Goal: Information Seeking & Learning: Learn about a topic

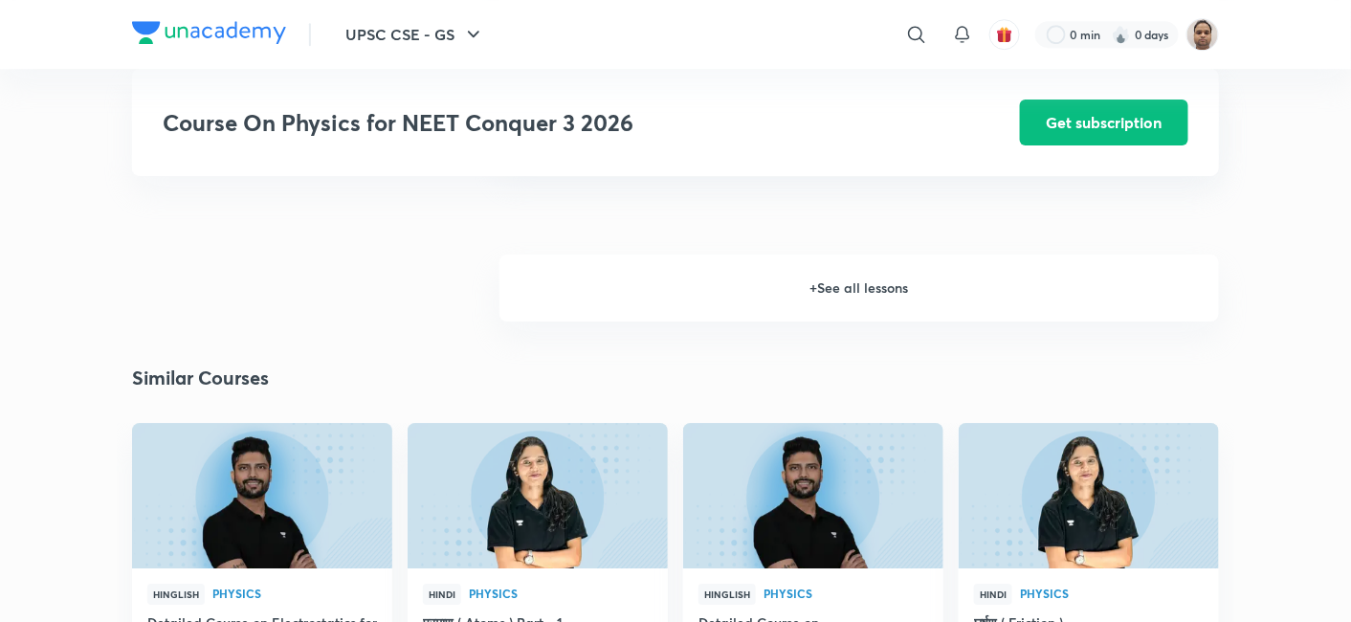
scroll to position [1807, 0]
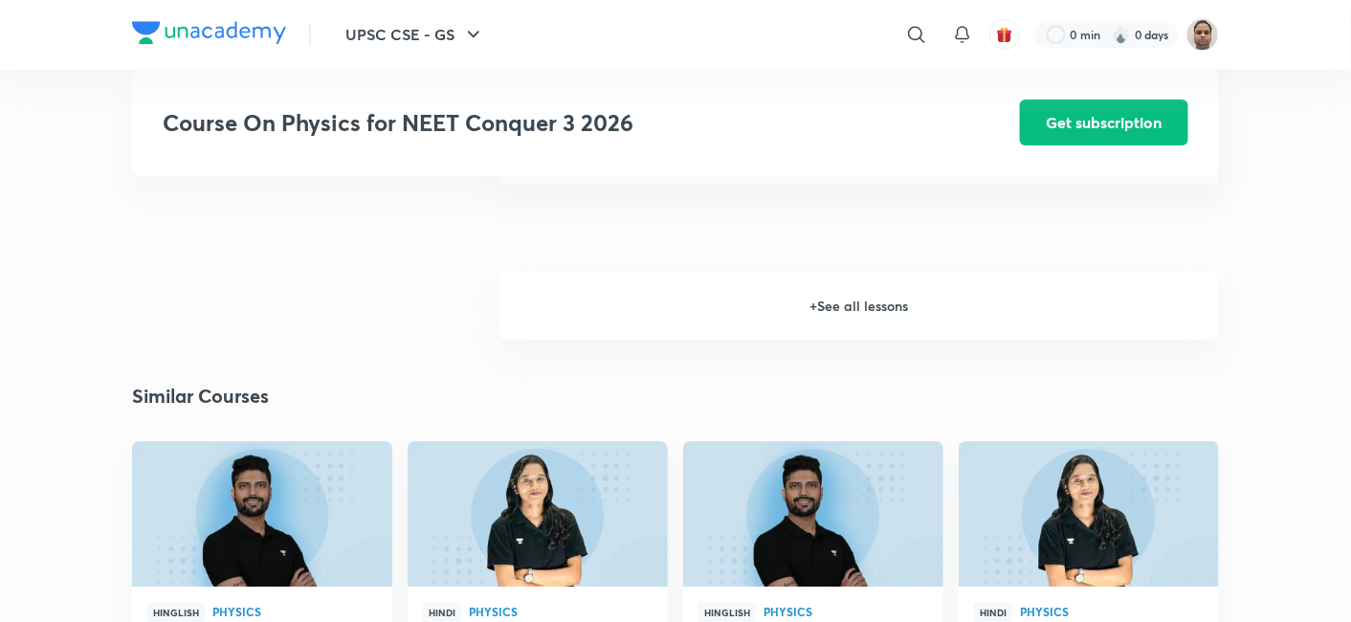
click at [834, 306] on h6 "+ See all lessons" at bounding box center [860, 306] width 720 height 67
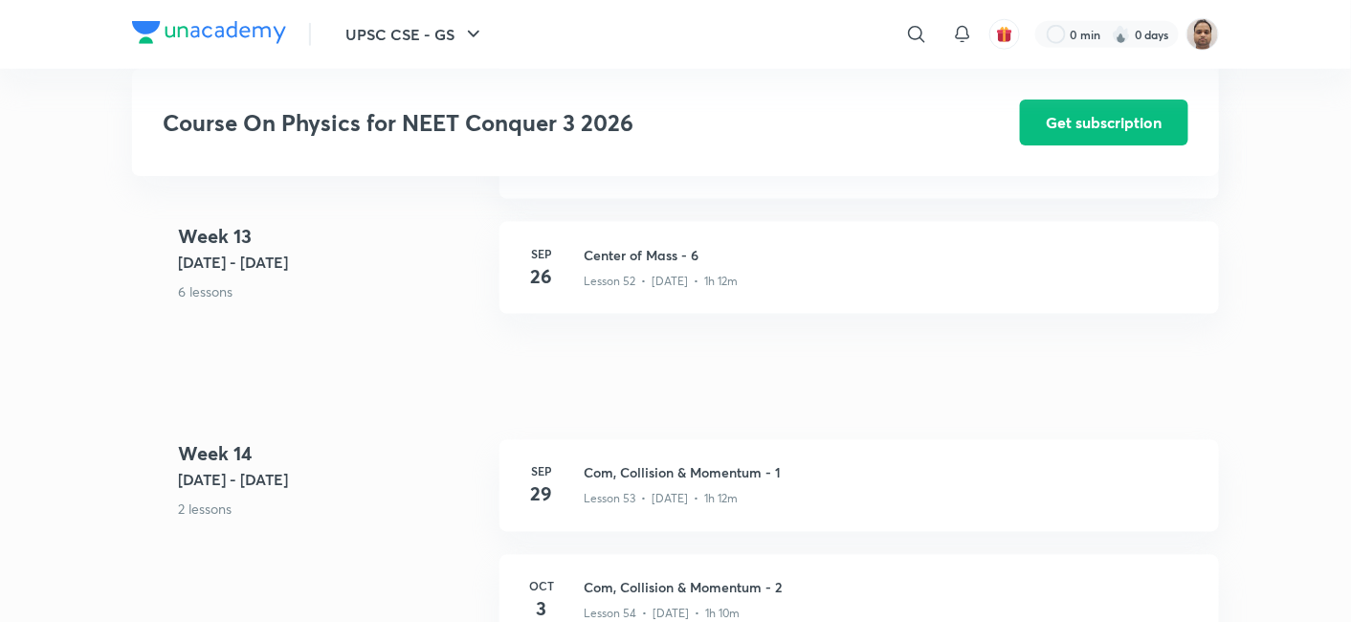
scroll to position [7534, 0]
click at [677, 260] on h3 "Center of Mass - 6" at bounding box center [890, 256] width 613 height 20
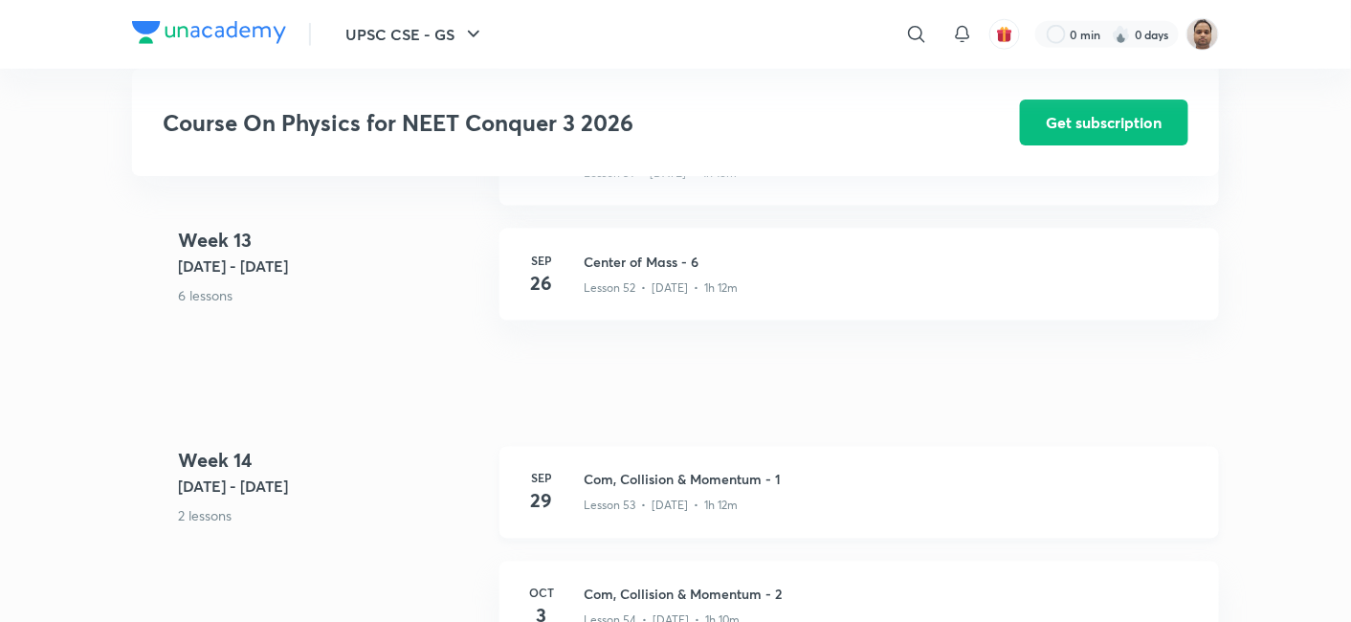
scroll to position [7453, 0]
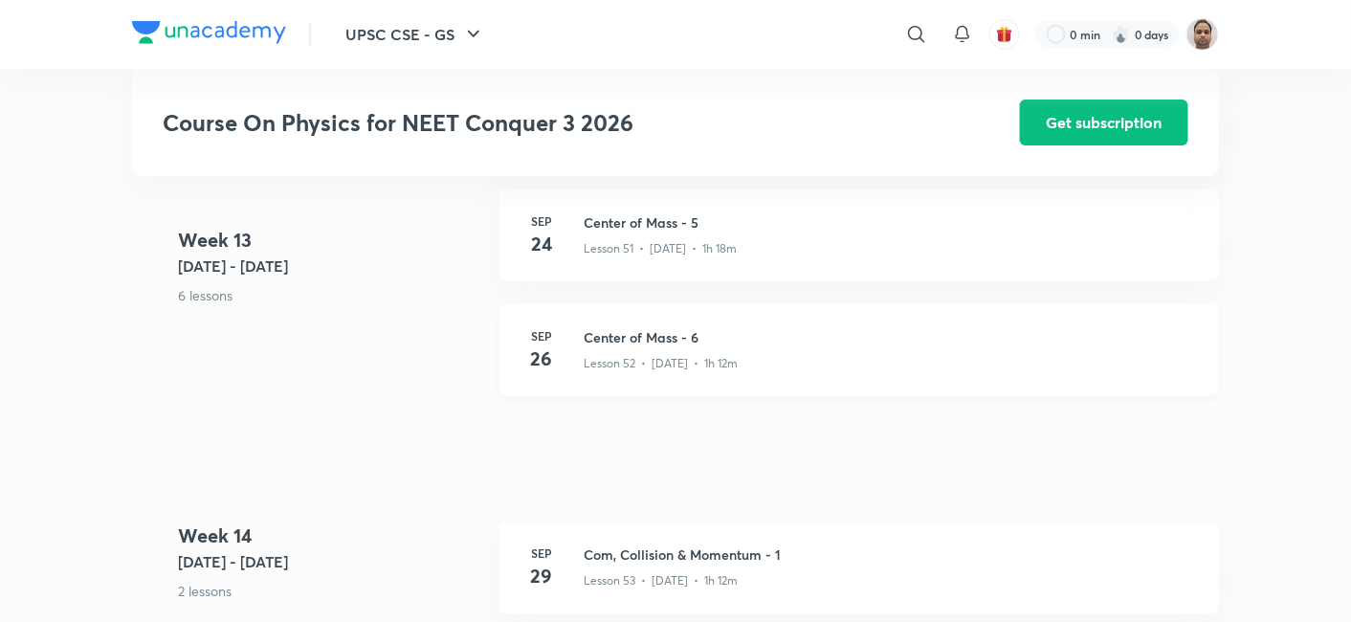
click at [618, 355] on p "Lesson 52 • [DATE] • 1h 12m" at bounding box center [661, 363] width 154 height 17
